Goal: Task Accomplishment & Management: Manage account settings

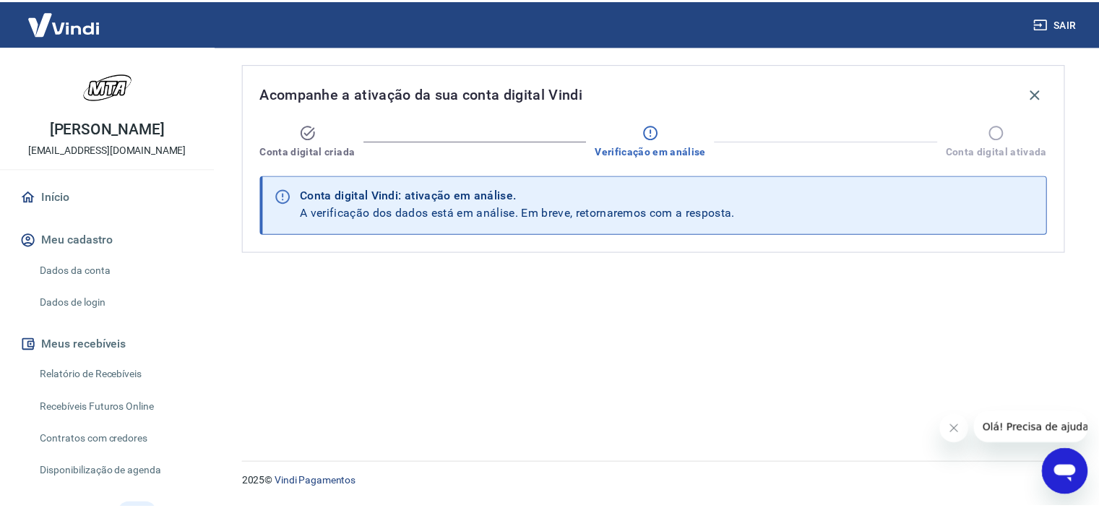
scroll to position [72, 0]
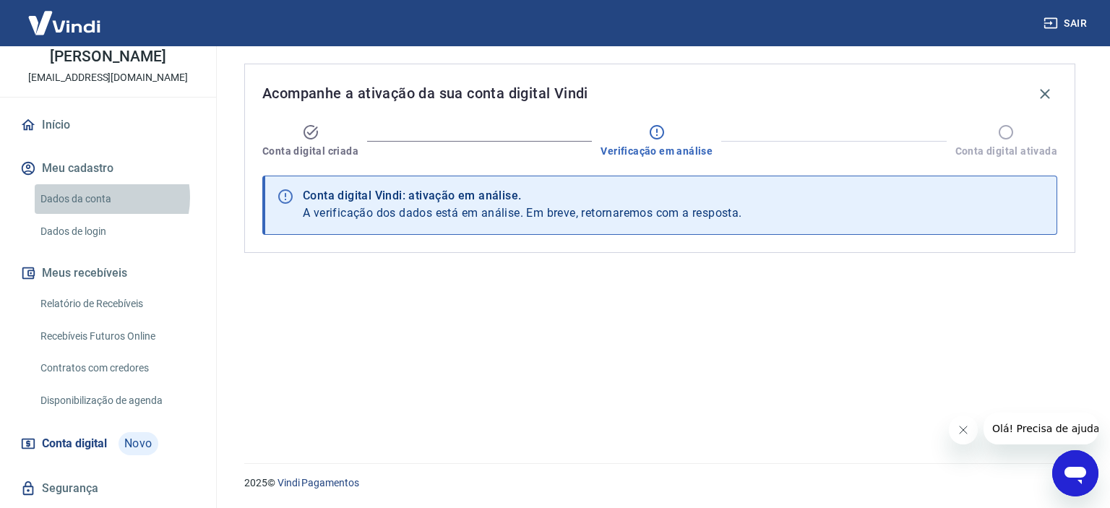
click at [95, 196] on link "Dados da conta" at bounding box center [117, 199] width 164 height 30
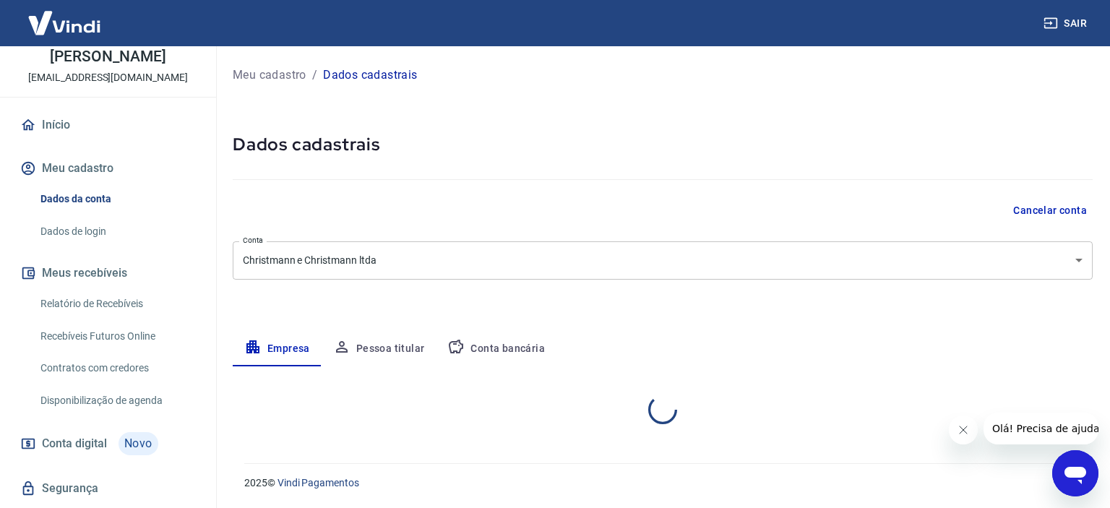
select select "SP"
select select "business"
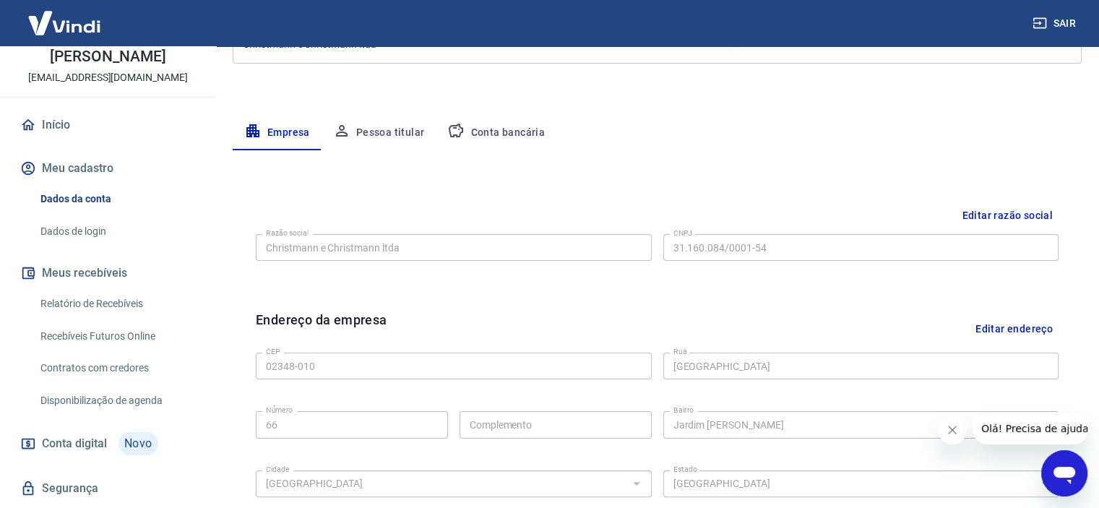
scroll to position [217, 0]
click at [398, 135] on button "Pessoa titular" at bounding box center [378, 132] width 115 height 35
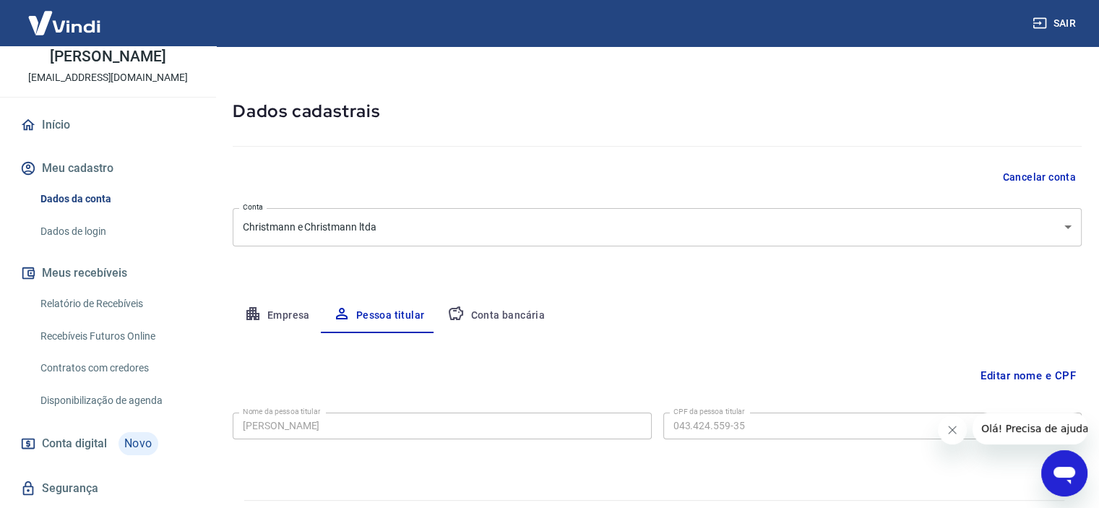
scroll to position [0, 0]
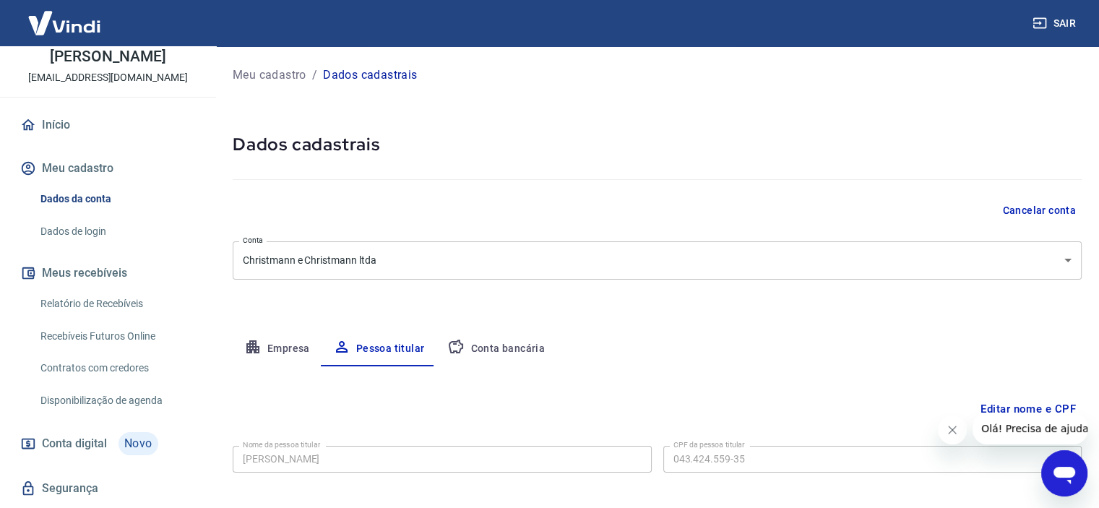
click at [505, 341] on button "Conta bancária" at bounding box center [496, 349] width 121 height 35
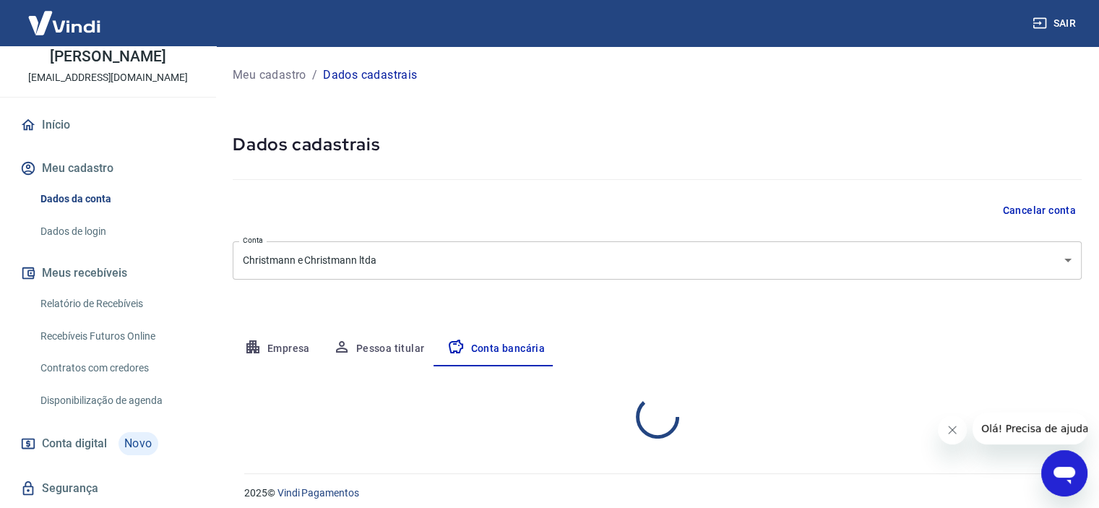
select select "1"
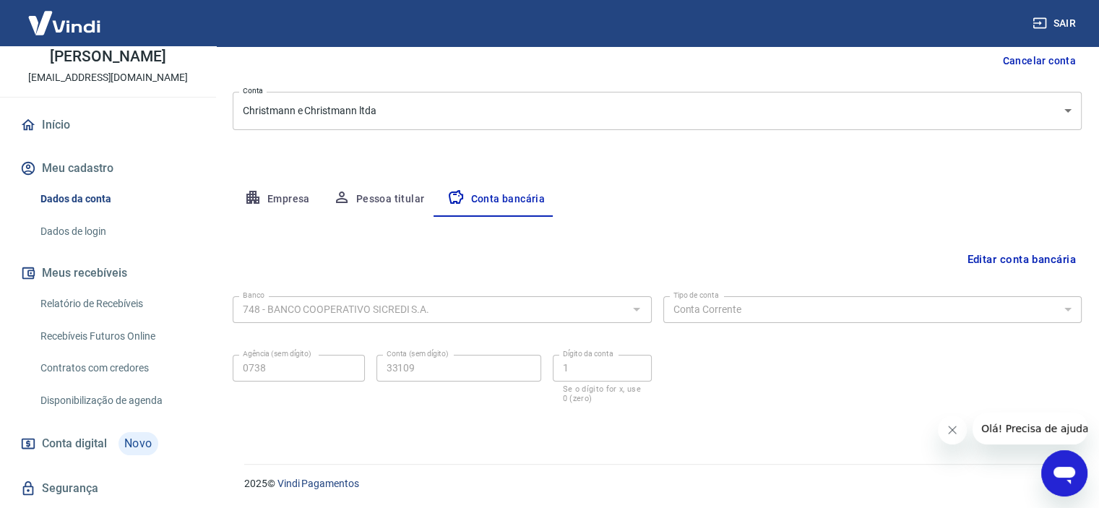
scroll to position [111, 0]
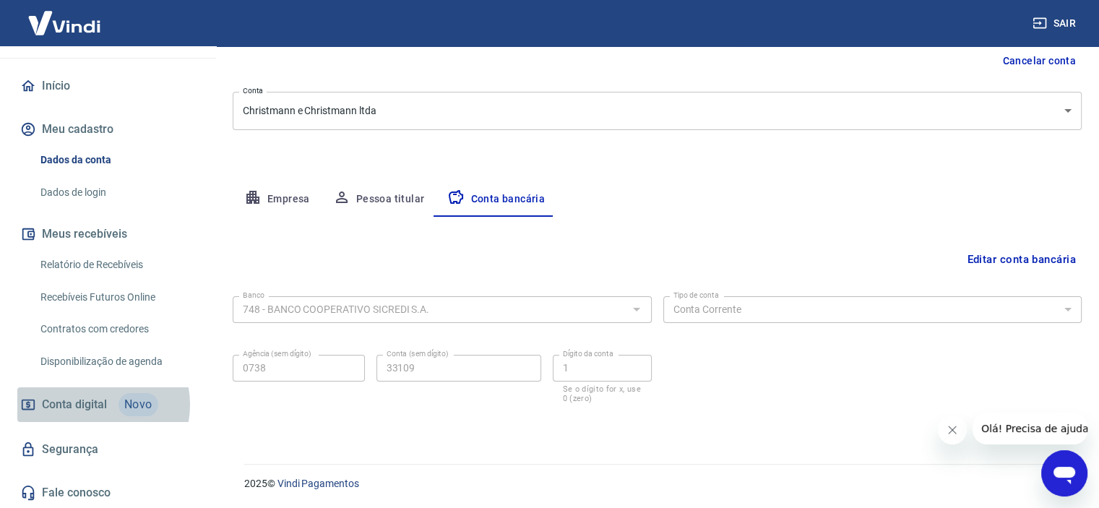
click at [92, 404] on span "Conta digital" at bounding box center [74, 404] width 65 height 20
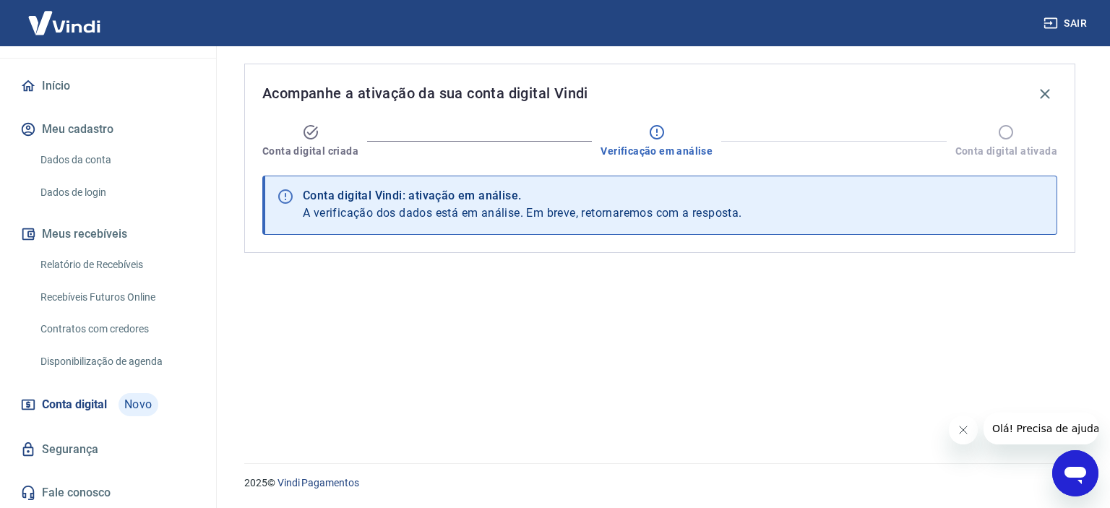
click at [963, 432] on icon "Fechar mensagem da empresa" at bounding box center [962, 430] width 12 height 12
click at [1044, 93] on icon "button" at bounding box center [1043, 93] width 9 height 9
